Goal: Task Accomplishment & Management: Manage account settings

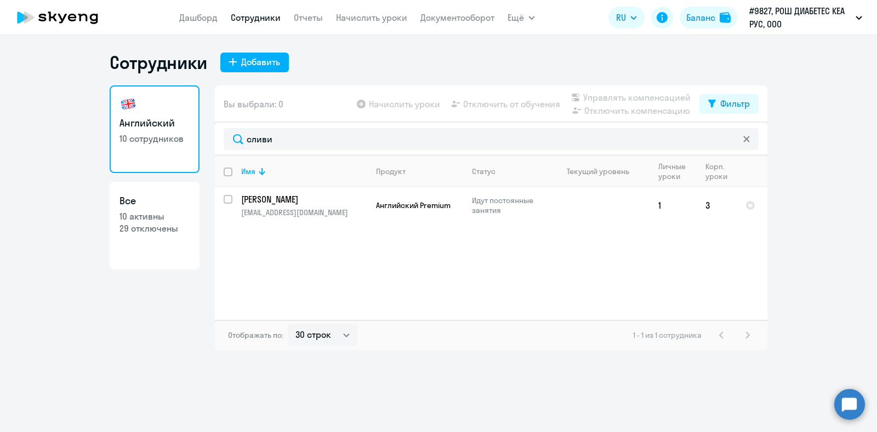
select select "30"
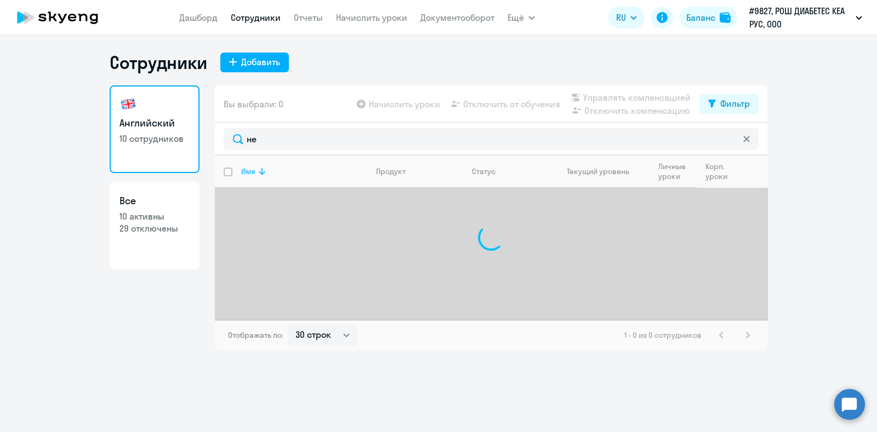
type input "н"
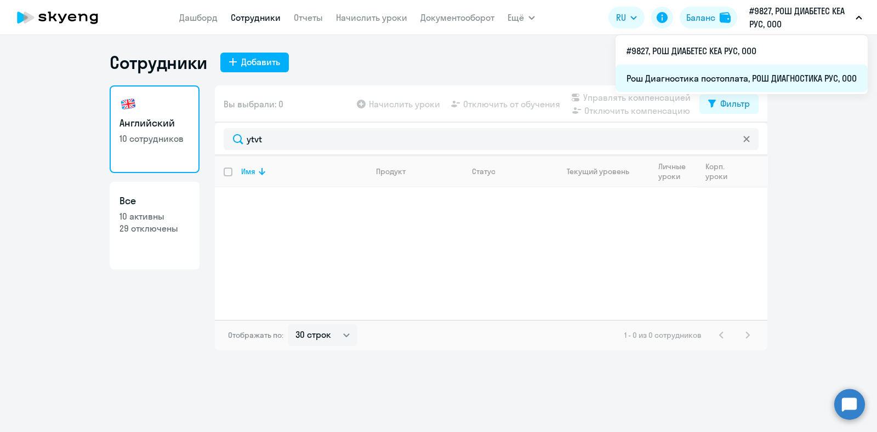
type input "ytvt"
click at [760, 74] on li "Рош Диагностика постоплата, РОШ ДИАГНОСТИКА РУС, ООО" at bounding box center [741, 78] width 252 height 27
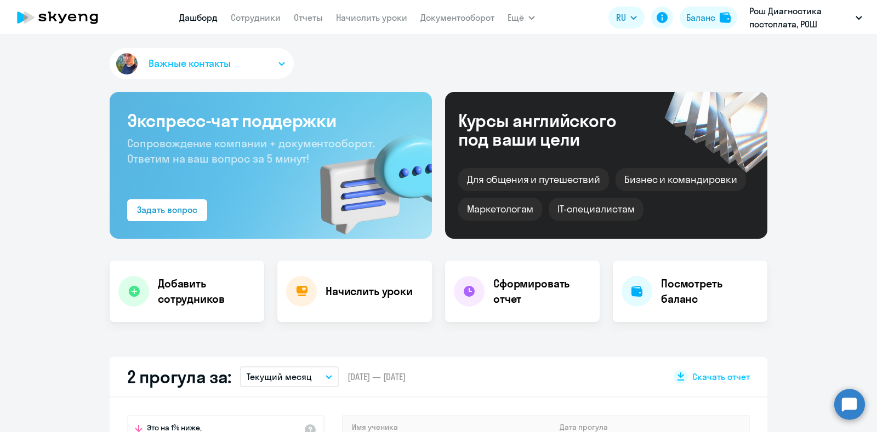
select select "30"
click at [249, 14] on link "Сотрудники" at bounding box center [256, 17] width 50 height 11
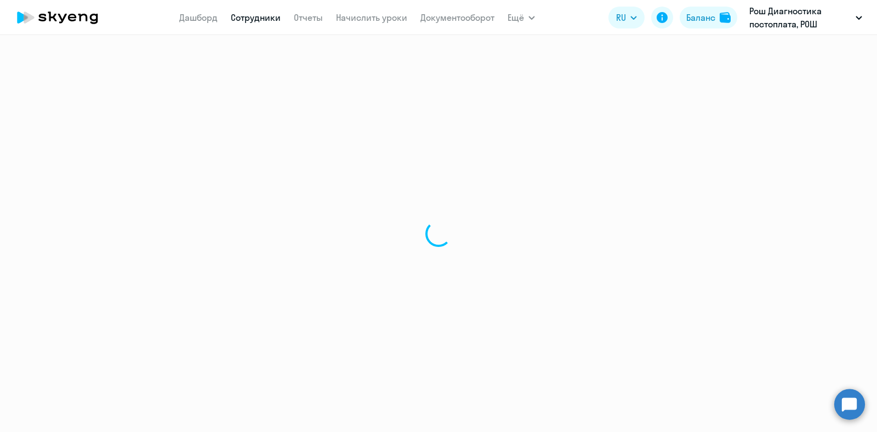
select select "30"
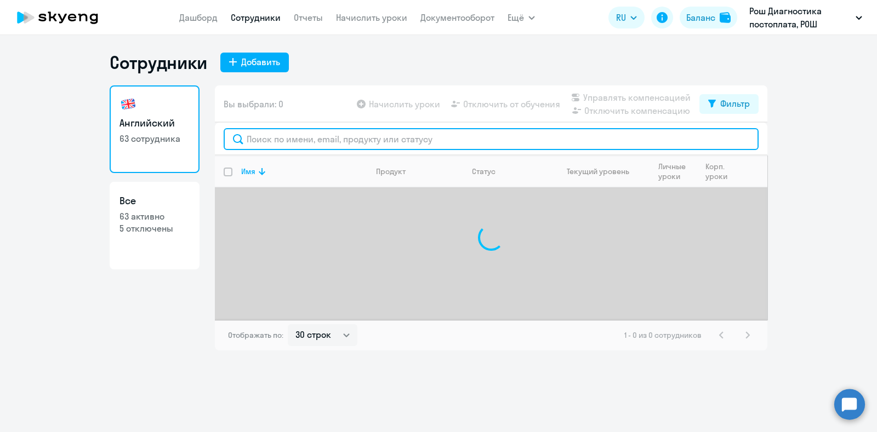
click at [300, 139] on input "text" at bounding box center [491, 139] width 535 height 22
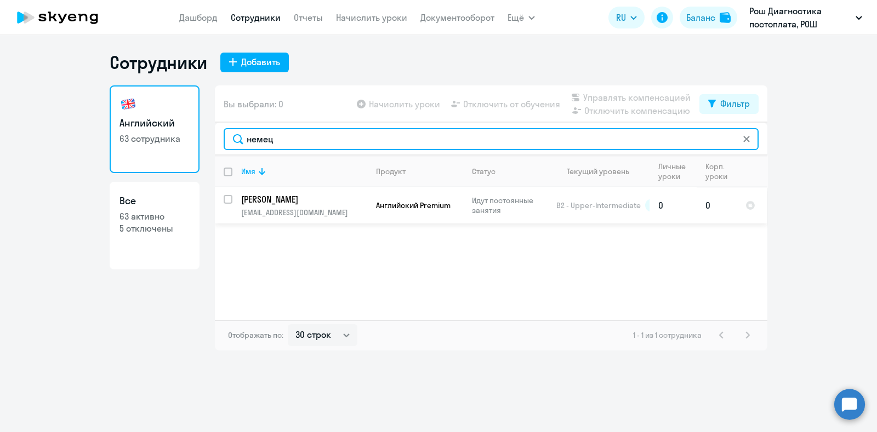
type input "немец"
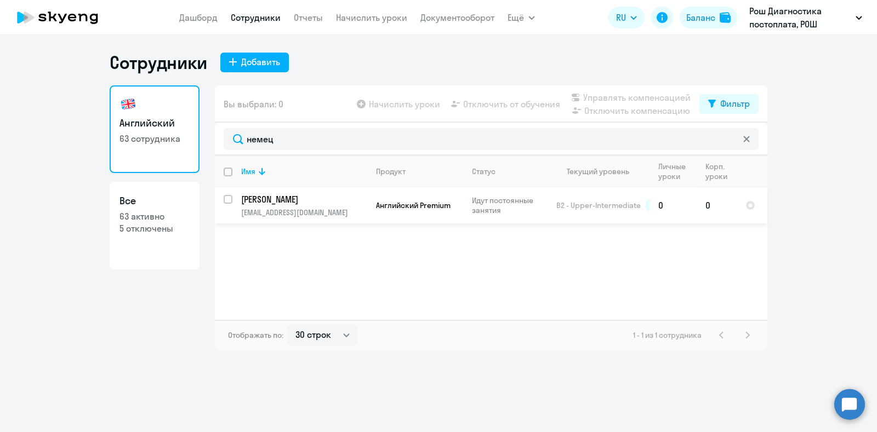
click at [310, 208] on p "[EMAIL_ADDRESS][DOMAIN_NAME]" at bounding box center [303, 213] width 125 height 10
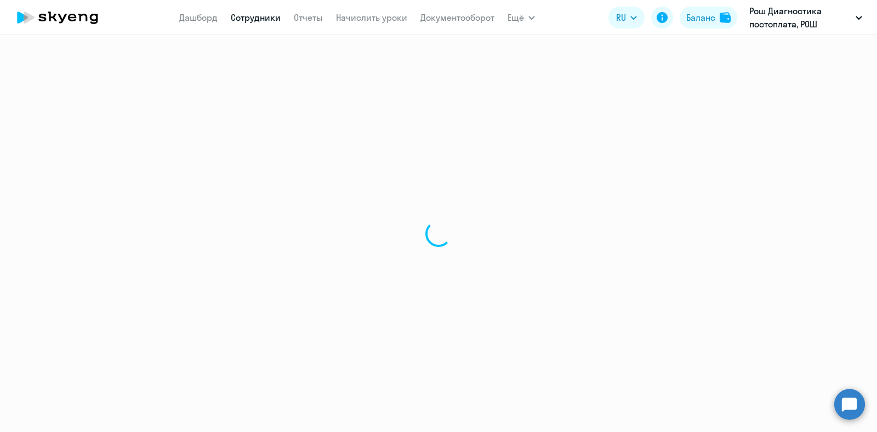
select select "english"
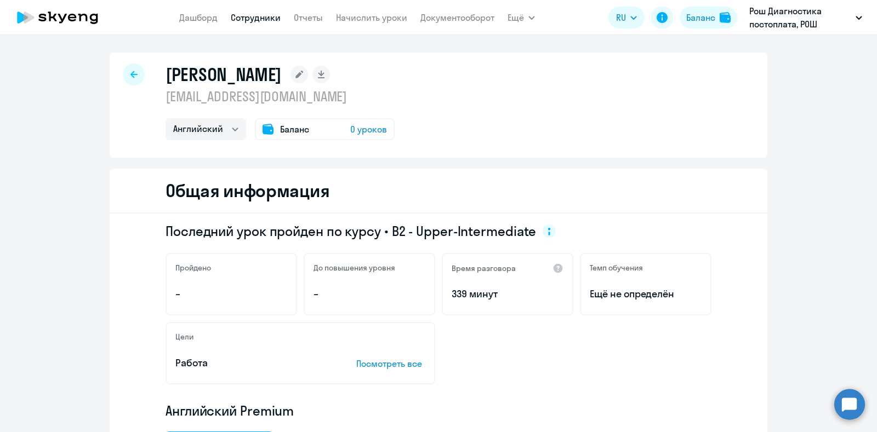
click at [130, 72] on icon at bounding box center [133, 75] width 7 height 8
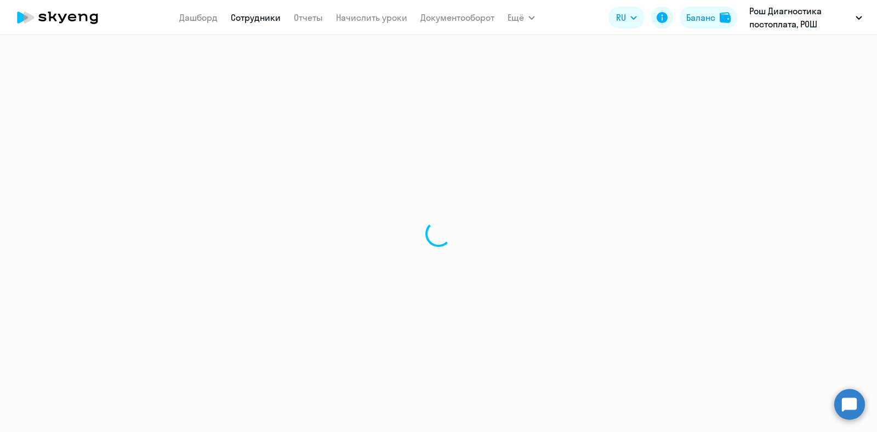
select select "30"
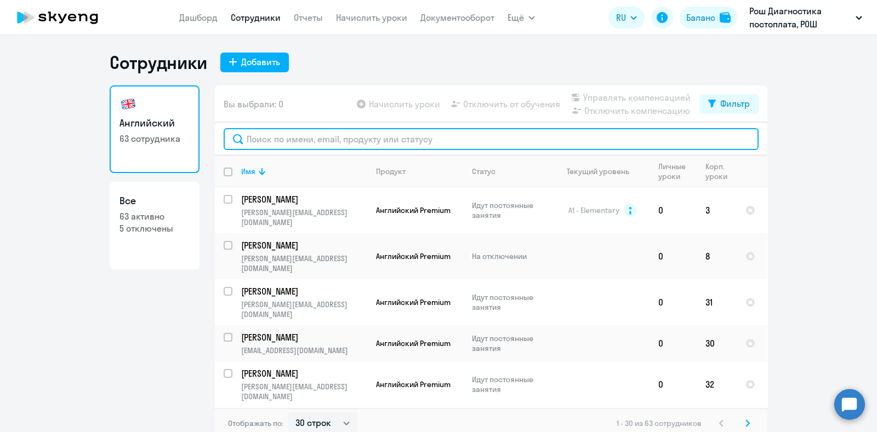
click at [275, 139] on input "text" at bounding box center [491, 139] width 535 height 22
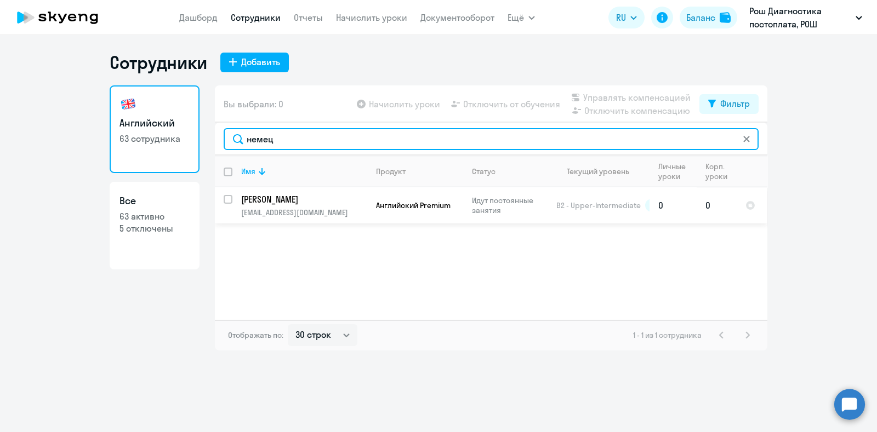
type input "немец"
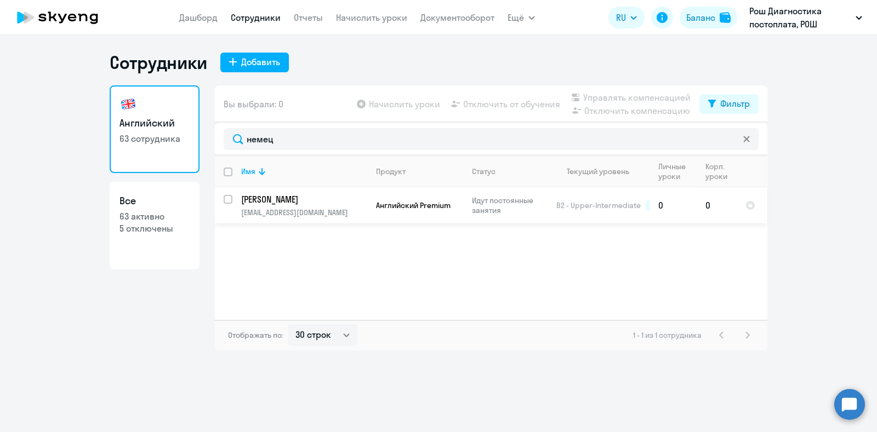
click at [226, 198] on input "select row 11121448" at bounding box center [235, 206] width 22 height 22
checkbox input "true"
click at [361, 106] on icon at bounding box center [361, 104] width 9 height 9
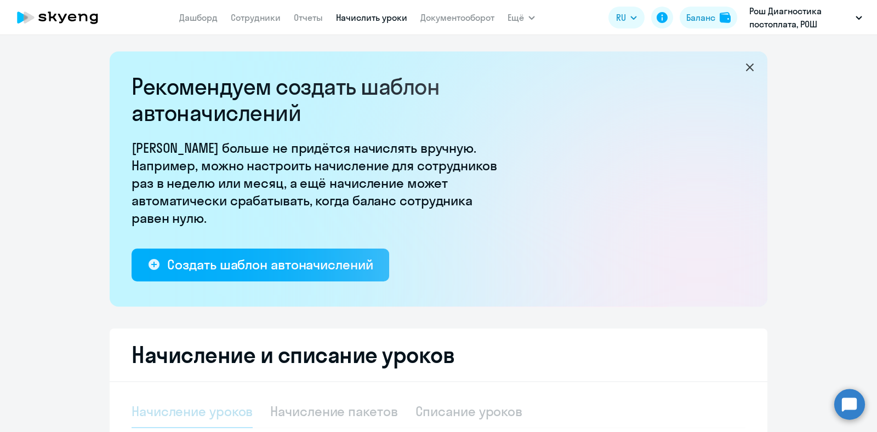
select select "10"
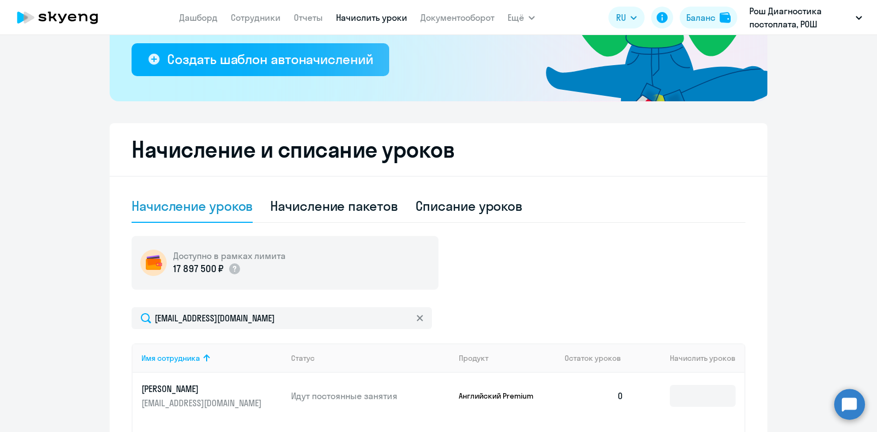
scroll to position [273, 0]
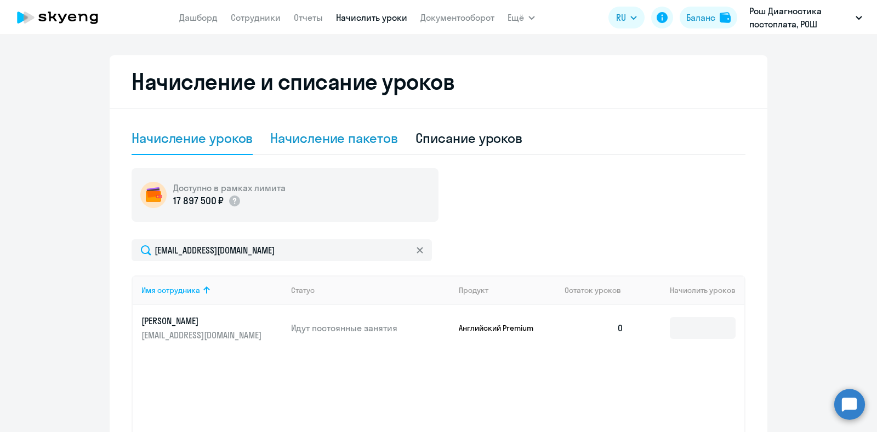
click at [341, 135] on div "Начисление пакетов" at bounding box center [333, 138] width 127 height 18
select select "10"
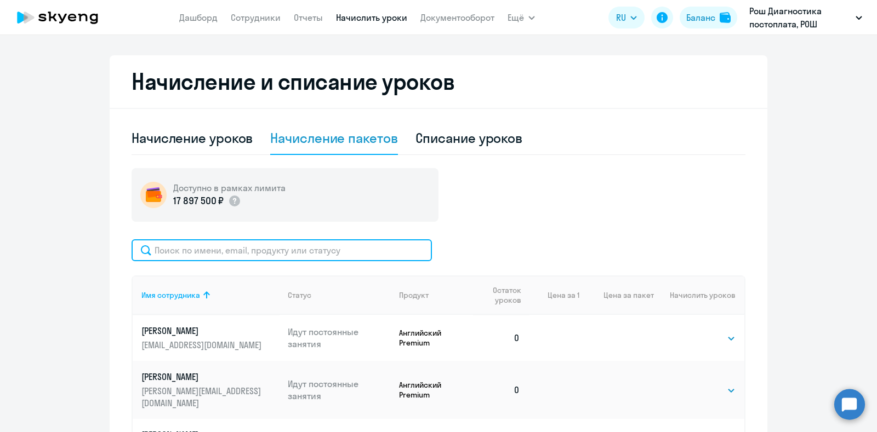
click at [315, 248] on input "text" at bounding box center [282, 250] width 300 height 22
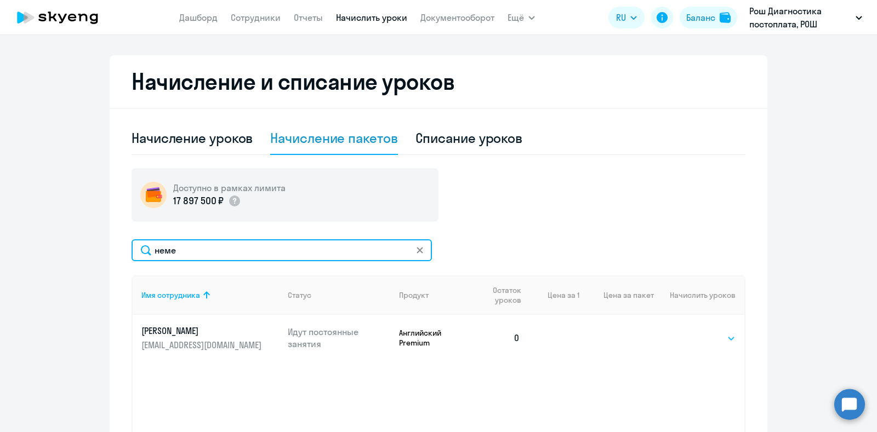
type input "неме"
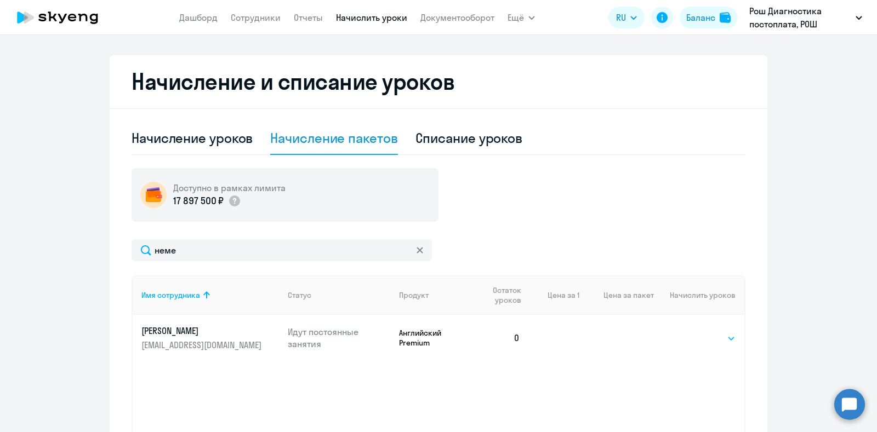
click at [727, 338] on select "Выбрать 4 8 16 32 64" at bounding box center [712, 338] width 45 height 13
select select "32"
click at [690, 332] on select "Выбрать 4 8 16 32 64" at bounding box center [712, 338] width 45 height 13
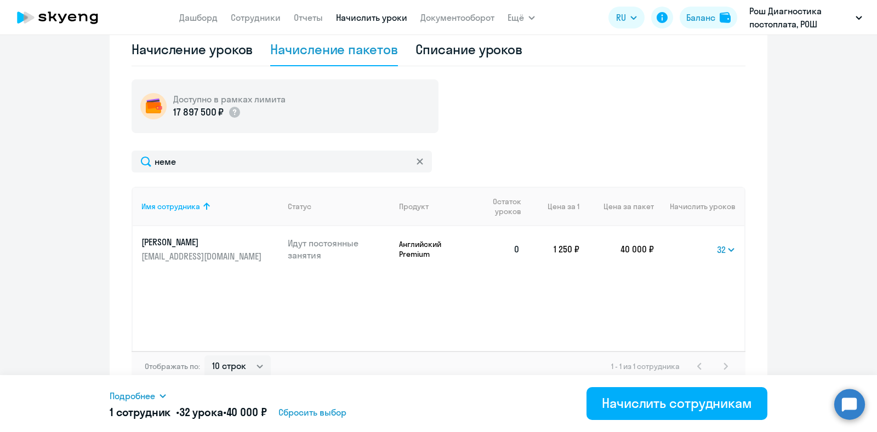
scroll to position [373, 0]
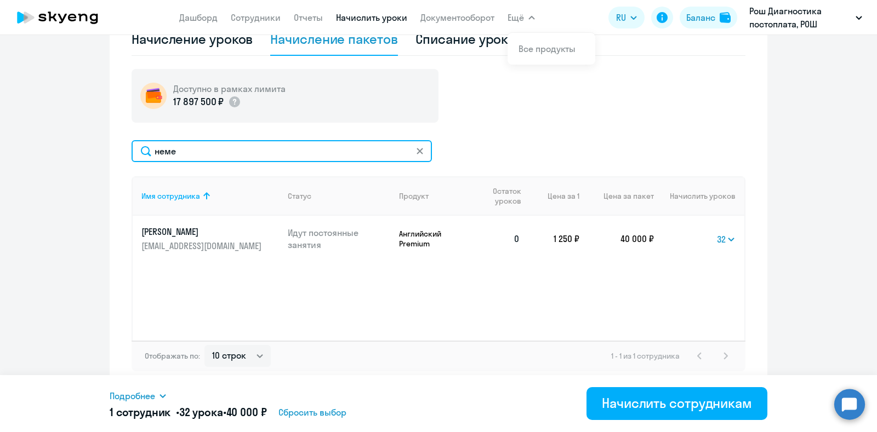
drag, startPoint x: 208, startPoint y: 146, endPoint x: 132, endPoint y: 149, distance: 76.8
click at [132, 149] on input "неме" at bounding box center [282, 151] width 300 height 22
type input "баширо"
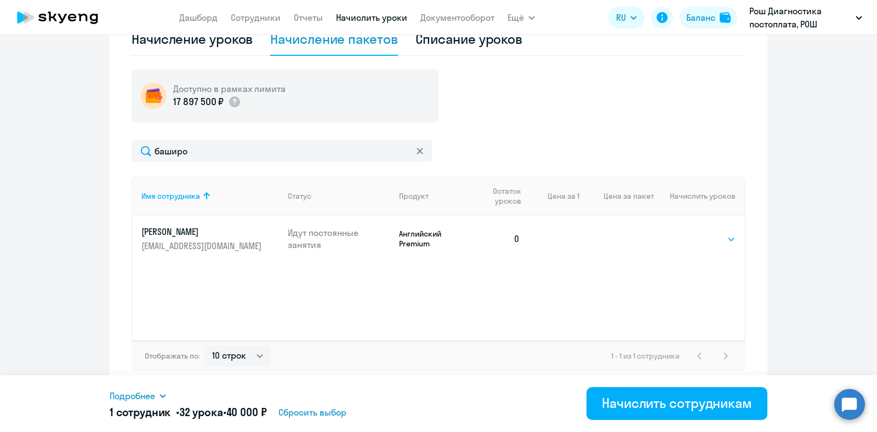
click at [727, 239] on select "Выбрать 4 8 16 32 64" at bounding box center [712, 239] width 45 height 13
select select "32"
click at [690, 233] on select "Выбрать 4 8 16 32 64" at bounding box center [712, 239] width 45 height 13
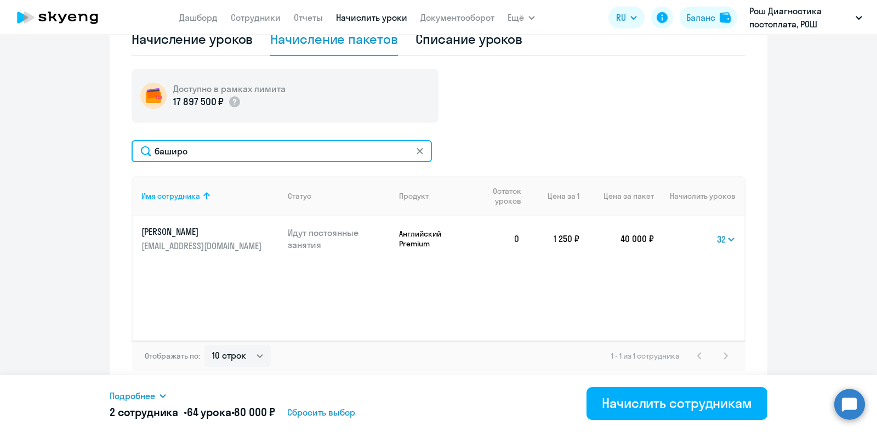
drag, startPoint x: 221, startPoint y: 148, endPoint x: 134, endPoint y: 151, distance: 87.2
click at [134, 151] on input "баширо" at bounding box center [282, 151] width 300 height 22
type input "давы"
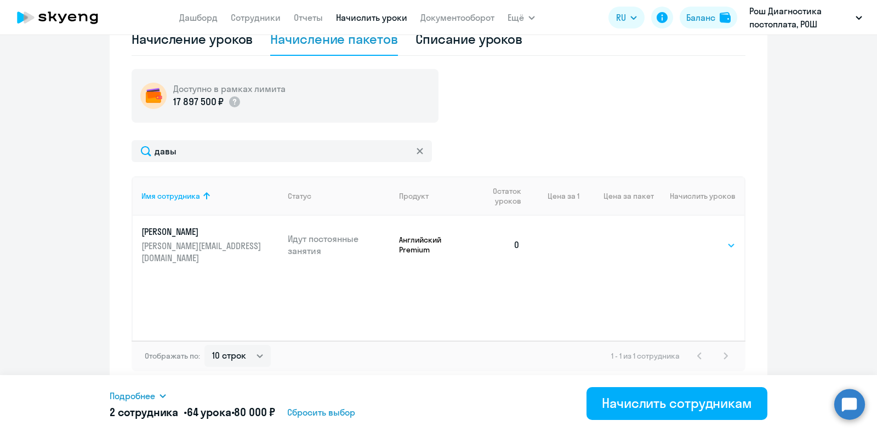
click at [718, 242] on select "Выбрать 4 8 16 32 64" at bounding box center [712, 245] width 45 height 13
select select "32"
click at [690, 239] on select "Выбрать 4 8 16 32 64" at bounding box center [712, 245] width 45 height 13
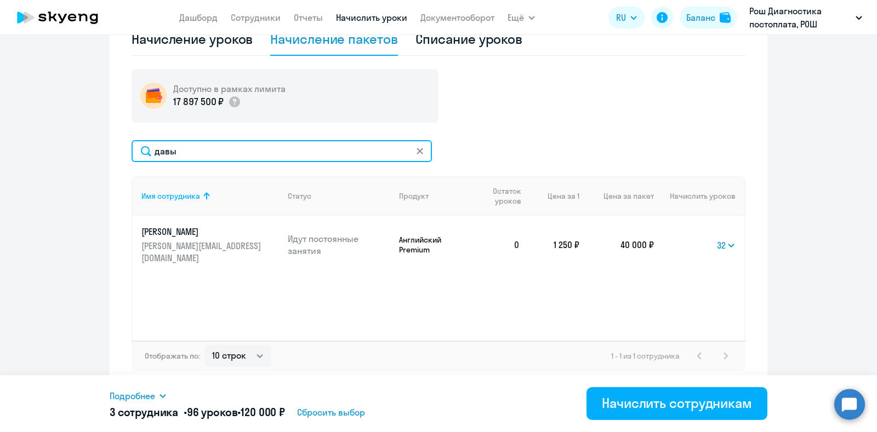
drag, startPoint x: 205, startPoint y: 146, endPoint x: 116, endPoint y: 146, distance: 89.9
click at [116, 146] on div "Начисление и списание уроков Начисление уроков Начисление пакетов Списание урок…" at bounding box center [439, 172] width 658 height 433
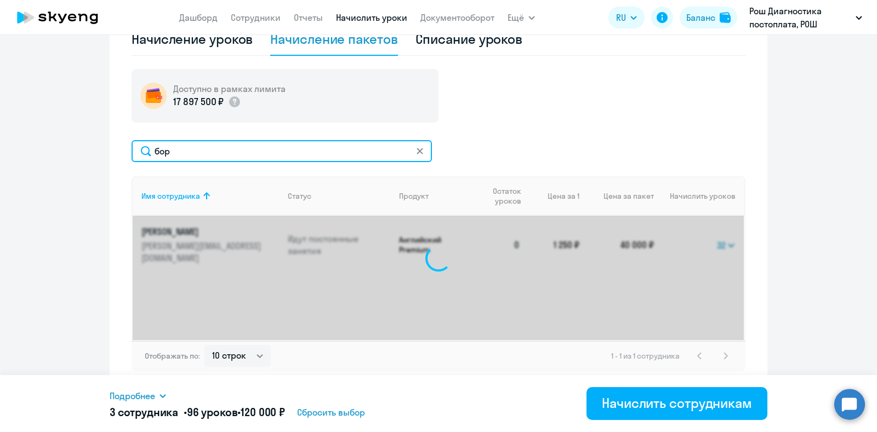
type input "бори"
select select "32"
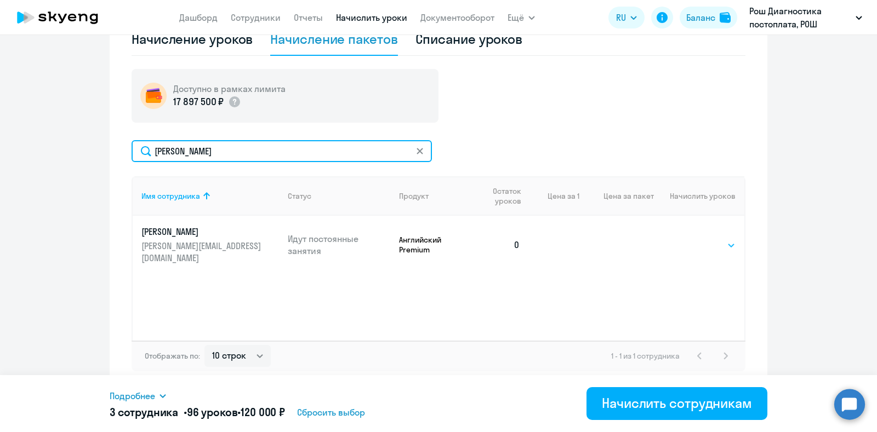
type input "[PERSON_NAME]"
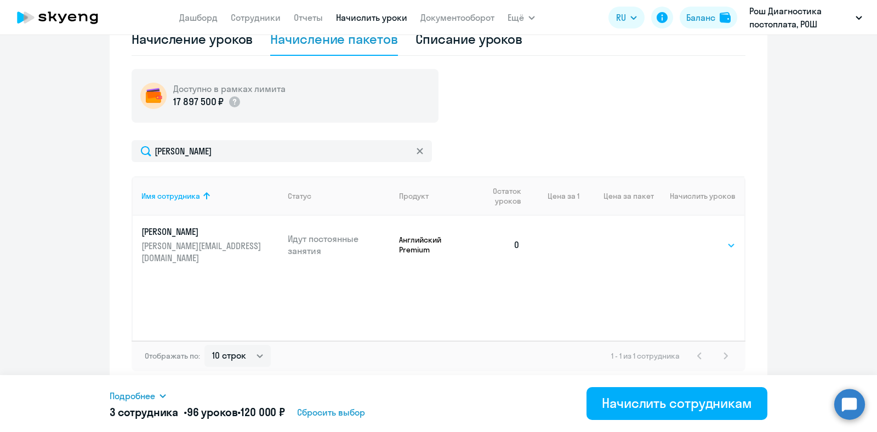
click at [711, 242] on select "Выбрать 4 8 16 32 64" at bounding box center [712, 245] width 45 height 13
select select "32"
click at [690, 239] on select "Выбрать 4 8 16 32 64" at bounding box center [712, 245] width 45 height 13
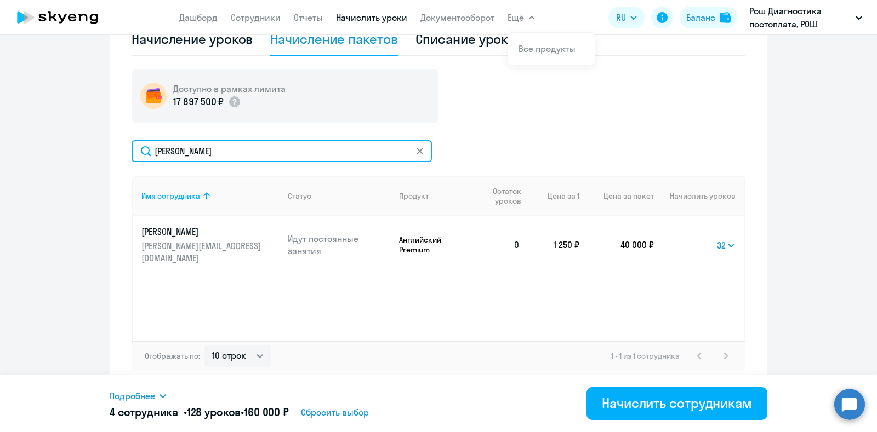
drag, startPoint x: 239, startPoint y: 151, endPoint x: 129, endPoint y: 152, distance: 110.1
click at [132, 152] on input "[PERSON_NAME]" at bounding box center [282, 151] width 300 height 22
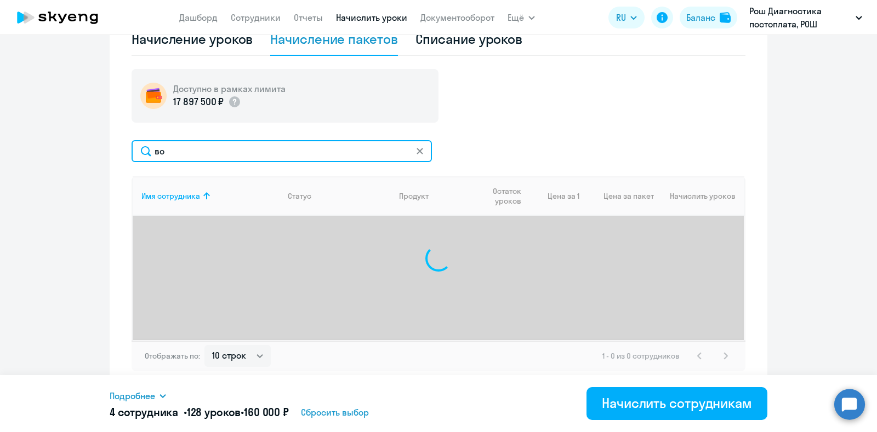
type input "в"
type input "дерк"
select select "32"
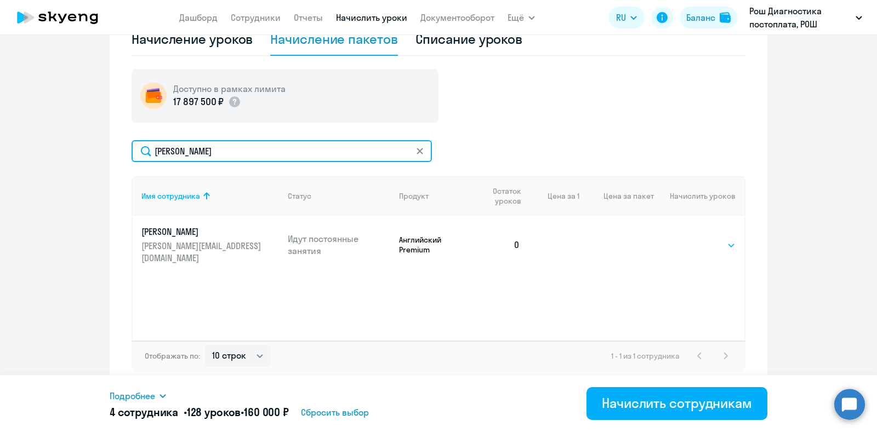
type input "[PERSON_NAME]"
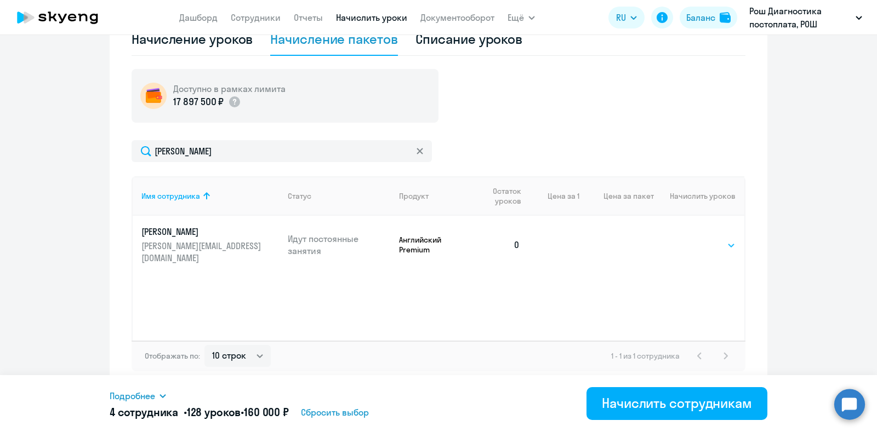
click at [718, 241] on select "Выбрать 4 8 16 32 64" at bounding box center [712, 245] width 45 height 13
select select "32"
click at [690, 239] on select "Выбрать 4 8 16 32 64" at bounding box center [712, 245] width 45 height 13
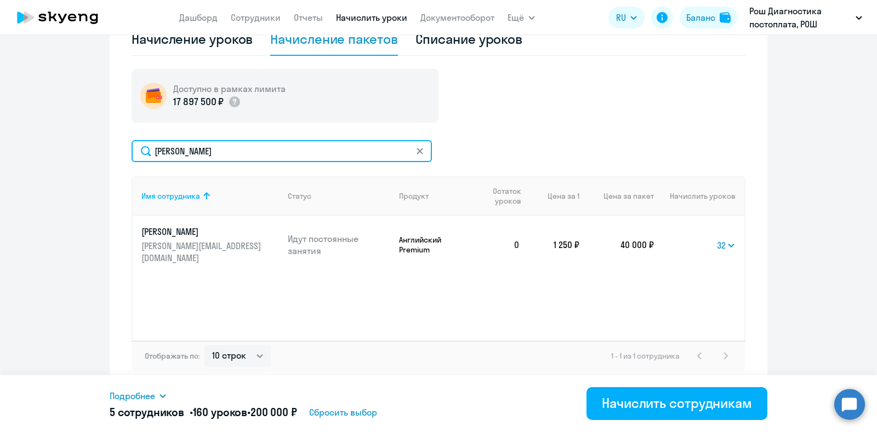
drag, startPoint x: 214, startPoint y: 157, endPoint x: 113, endPoint y: 155, distance: 100.9
click at [113, 155] on div "Начисление и списание уроков Начисление уроков Начисление пакетов Списание урок…" at bounding box center [439, 172] width 658 height 433
type input "мигунов"
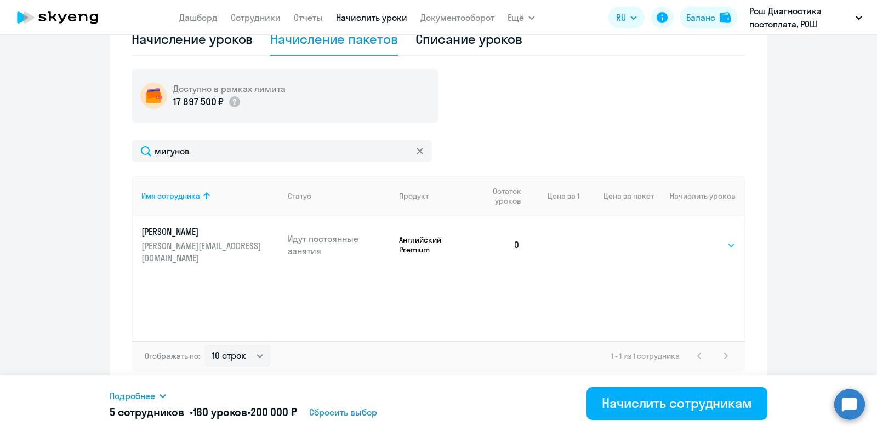
click at [723, 239] on select "Выбрать 4 8 16 32 64" at bounding box center [712, 245] width 45 height 13
select select "32"
click at [690, 239] on select "Выбрать 4 8 16 32 64" at bounding box center [712, 245] width 45 height 13
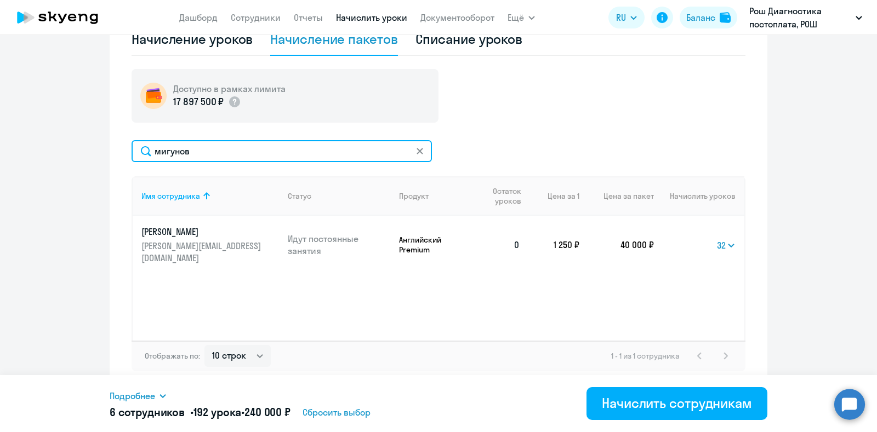
drag, startPoint x: 232, startPoint y: 152, endPoint x: 148, endPoint y: 159, distance: 83.5
click at [148, 159] on input "мигунов" at bounding box center [282, 151] width 300 height 22
type input "гордынска"
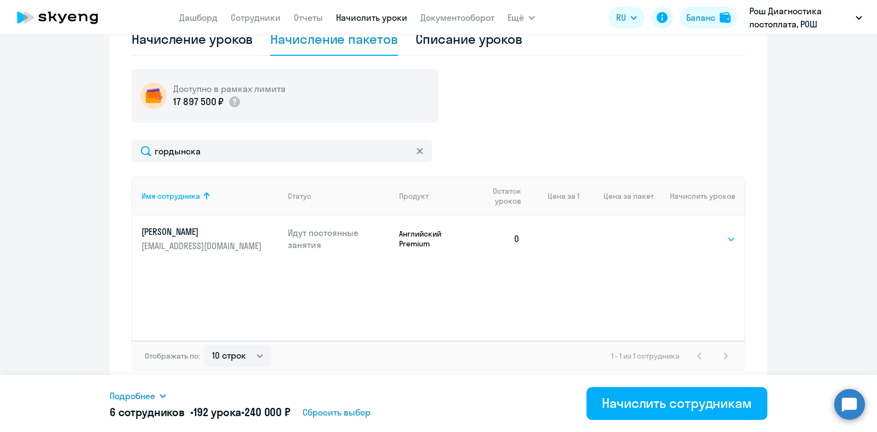
click at [712, 239] on select "Выбрать 4 8 16 32 64" at bounding box center [712, 239] width 45 height 13
select select "32"
click at [690, 233] on select "Выбрать 4 8 16 32 64" at bounding box center [712, 239] width 45 height 13
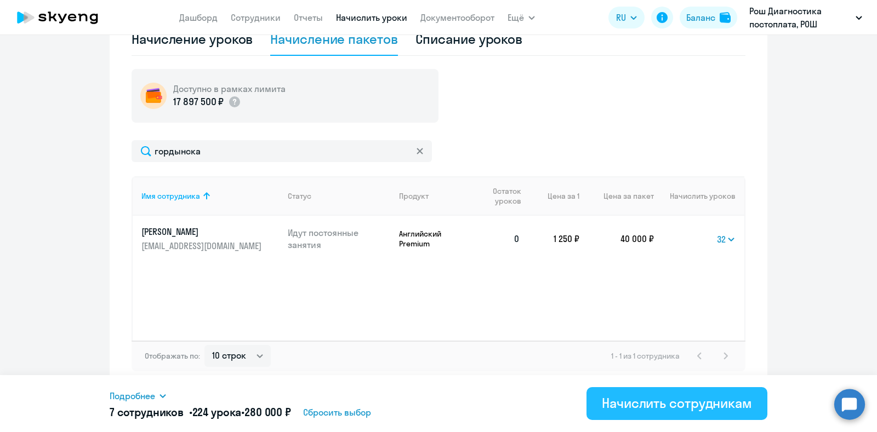
click at [633, 405] on div "Начислить сотрудникам" at bounding box center [677, 404] width 150 height 18
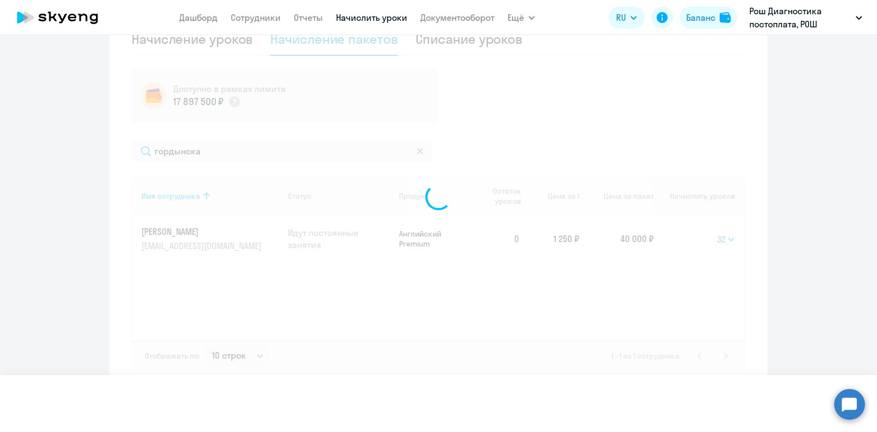
select select
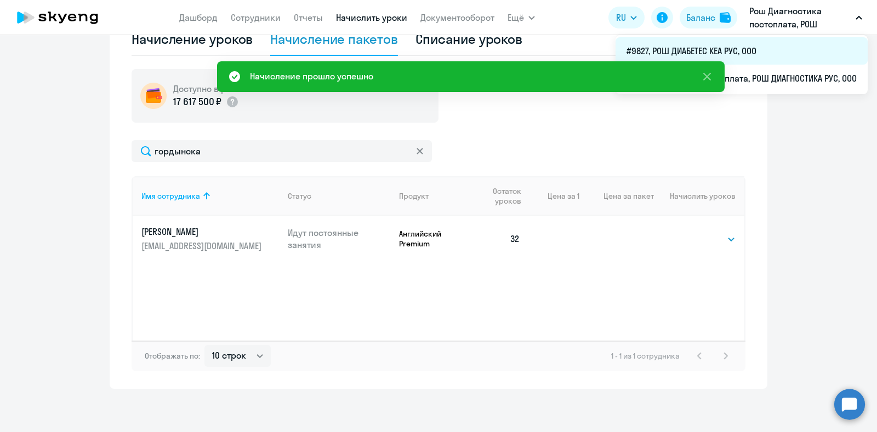
click at [739, 50] on li "#9827, РОШ ДИАБЕТЕС КЕА РУС, ООО" at bounding box center [741, 50] width 252 height 27
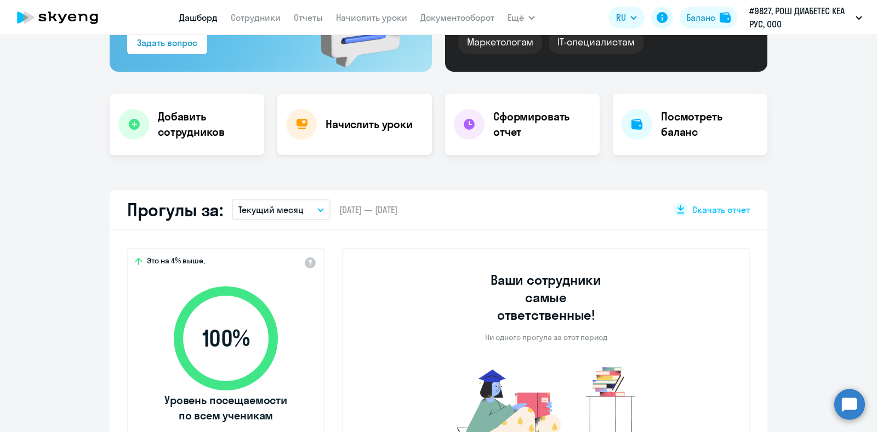
select select "30"
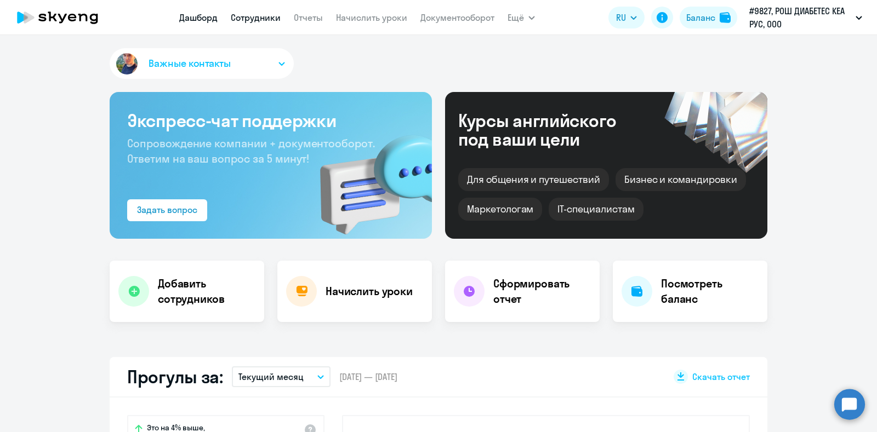
click at [252, 19] on link "Сотрудники" at bounding box center [256, 17] width 50 height 11
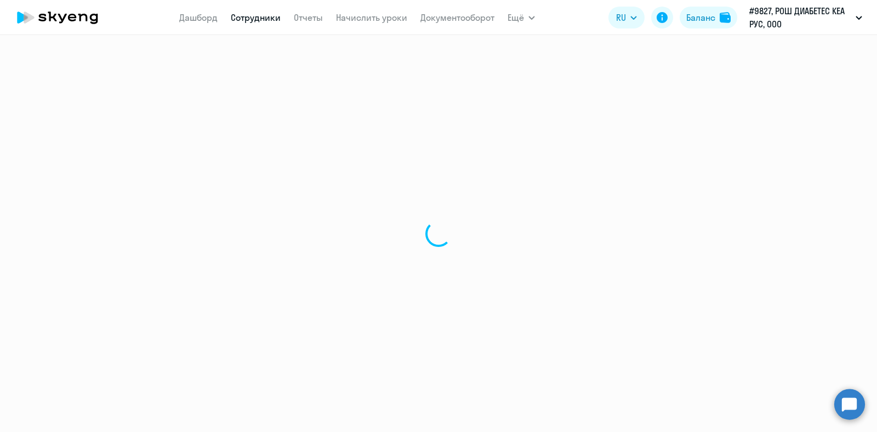
select select "30"
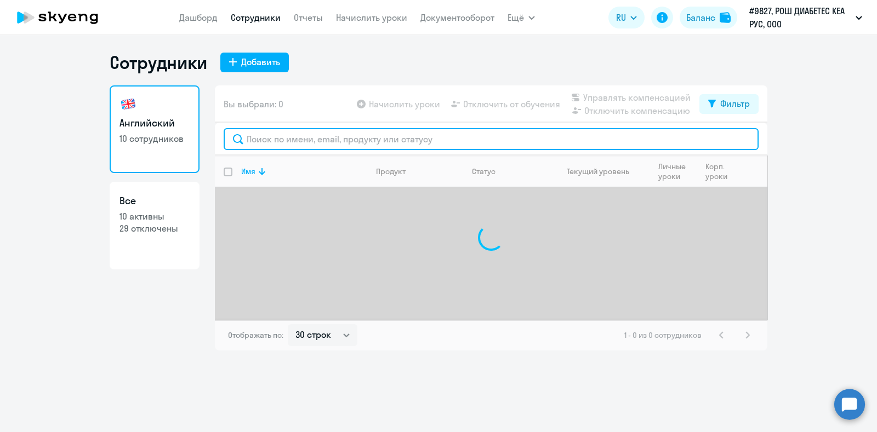
click at [264, 135] on input "text" at bounding box center [491, 139] width 535 height 22
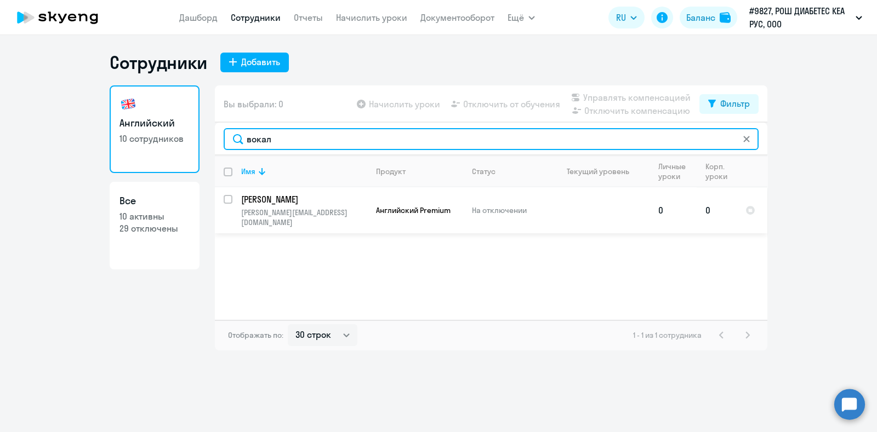
type input "вокал"
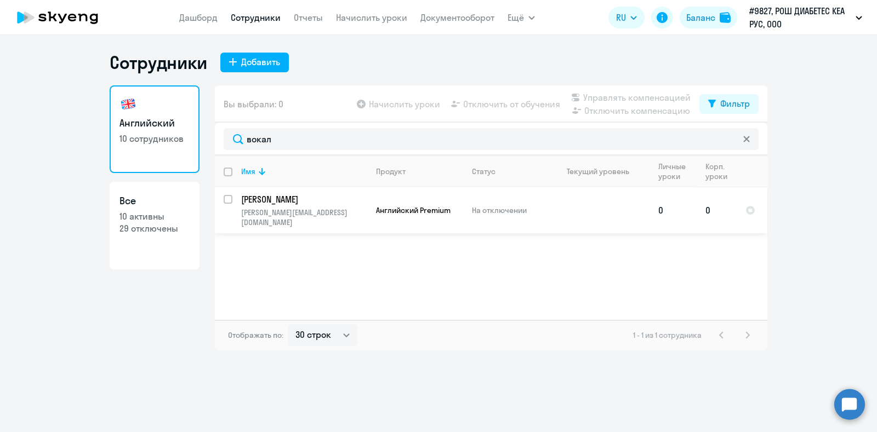
click at [227, 202] on input "select row 41553159" at bounding box center [235, 206] width 22 height 22
checkbox input "true"
click at [411, 107] on span "Начислить уроки" at bounding box center [404, 104] width 71 height 13
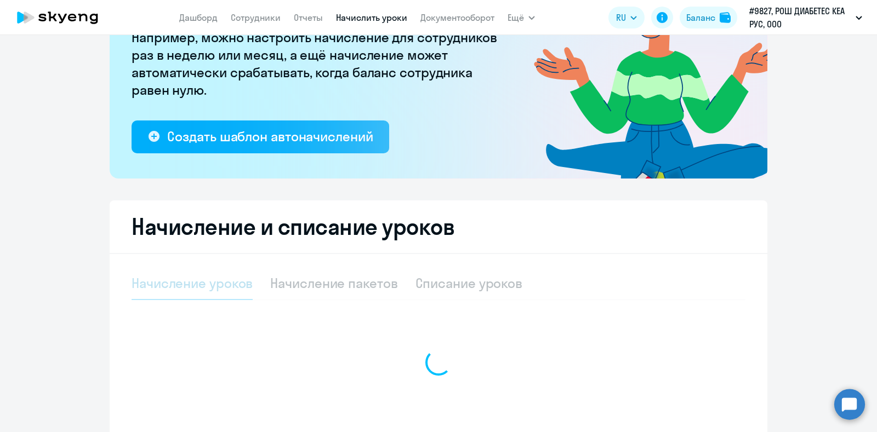
select select "10"
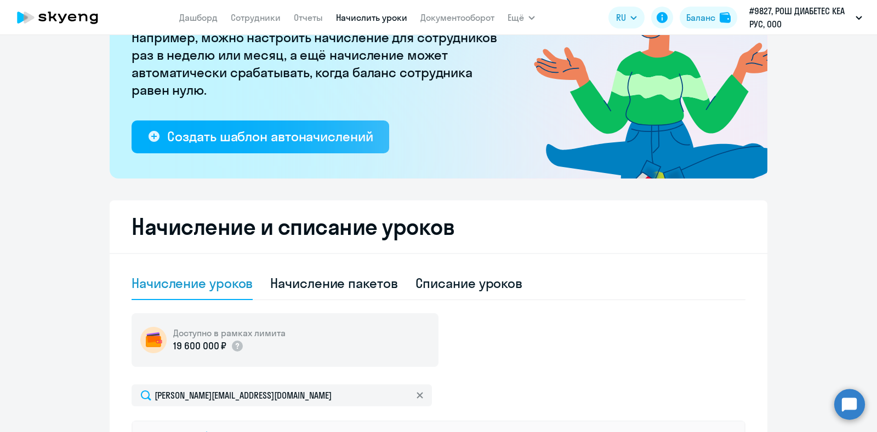
scroll to position [136, 0]
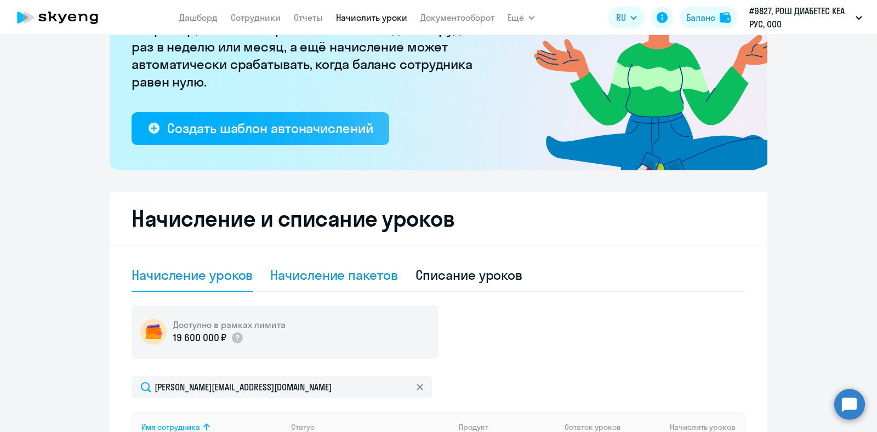
click at [319, 271] on div "Начисление пакетов" at bounding box center [333, 275] width 127 height 18
select select "10"
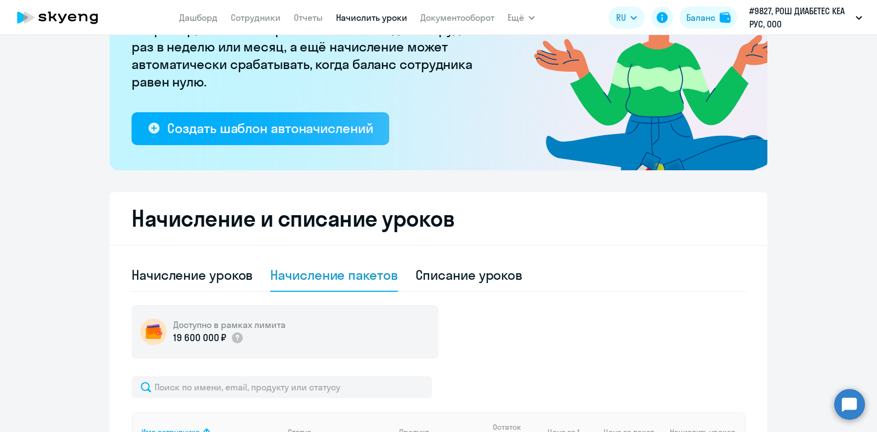
scroll to position [342, 0]
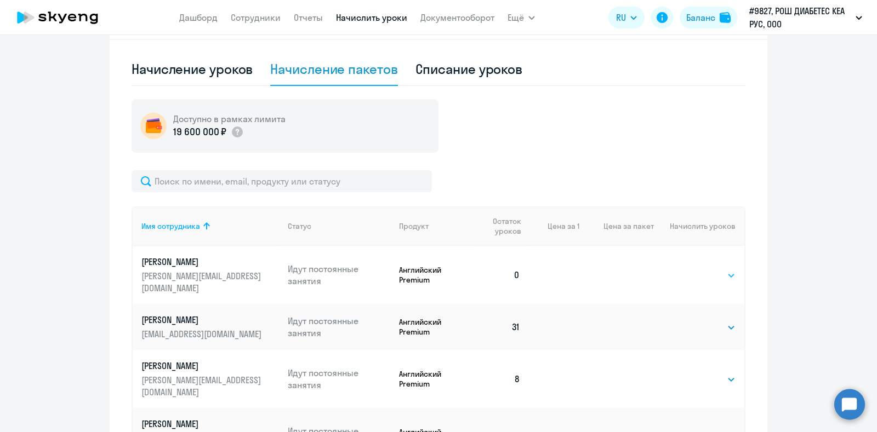
click at [720, 270] on select "Выбрать 4 8 16 32 64" at bounding box center [712, 275] width 45 height 13
select select "32"
click at [690, 269] on select "Выбрать 4 8 16 32 64" at bounding box center [712, 275] width 45 height 13
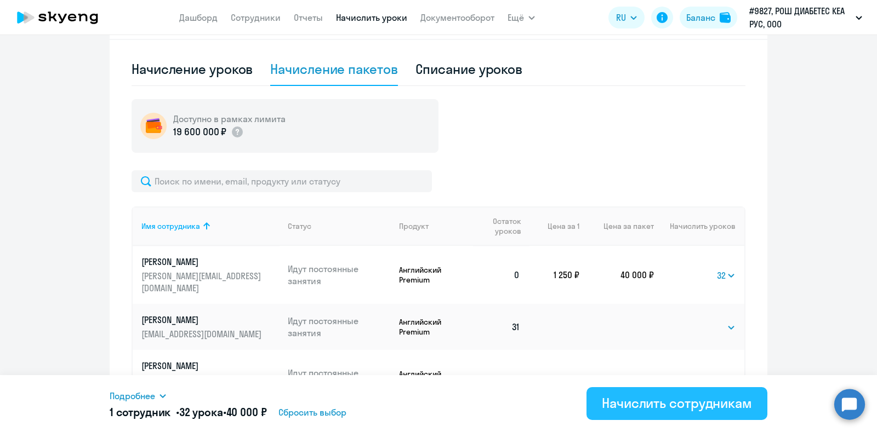
click at [658, 404] on div "Начислить сотрудникам" at bounding box center [677, 404] width 150 height 18
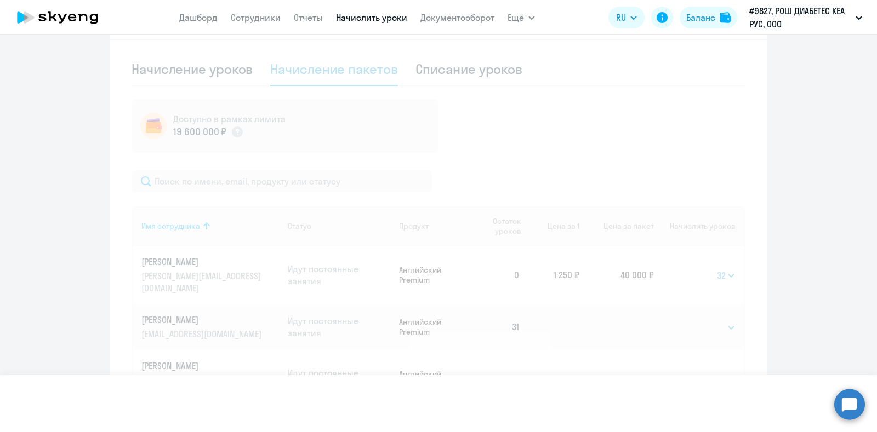
select select
